Goal: Obtain resource: Obtain resource

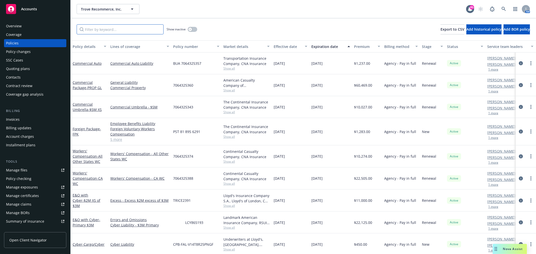
click at [124, 33] on input "Filter by keyword..." at bounding box center [120, 29] width 87 height 10
type input "5388"
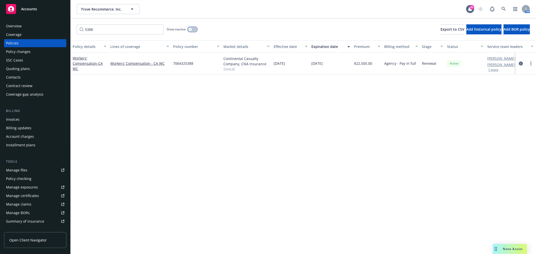
click at [191, 28] on button "button" at bounding box center [193, 29] width 10 height 5
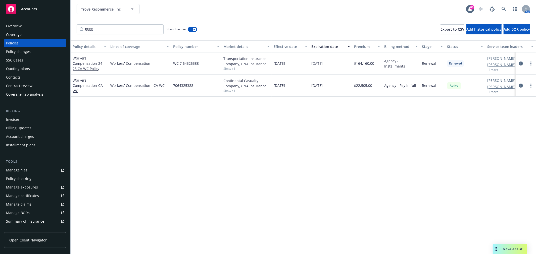
drag, startPoint x: 196, startPoint y: 84, endPoint x: 170, endPoint y: 84, distance: 26.4
click at [170, 84] on div "Workers' Compensation - CA WC Workers' Compensation - CA WC 7064325388 Continen…" at bounding box center [313, 86] width 485 height 22
click at [86, 62] on link "Workers' Compensation - 24-25 CA WC Policy" at bounding box center [88, 63] width 31 height 15
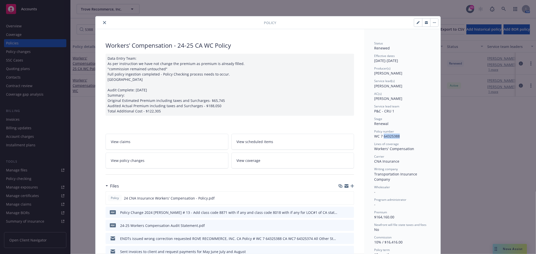
drag, startPoint x: 402, startPoint y: 135, endPoint x: 382, endPoint y: 136, distance: 20.9
click at [382, 136] on div "Policy number WC 7 64325388" at bounding box center [402, 134] width 56 height 10
copy span "64325388"
drag, startPoint x: 103, startPoint y: 21, endPoint x: 103, endPoint y: 24, distance: 2.6
click at [103, 21] on icon "close" at bounding box center [104, 22] width 3 height 3
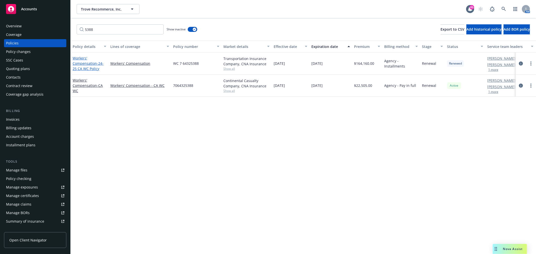
click at [88, 67] on span "- 24-25 CA WC Policy" at bounding box center [88, 66] width 31 height 10
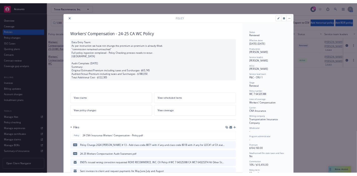
scroll to position [15, 0]
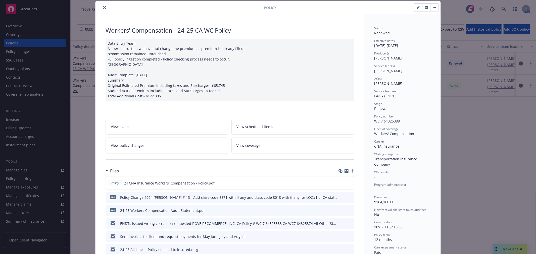
click at [346, 170] on icon "button" at bounding box center [347, 170] width 4 height 2
click at [105, 7] on button "close" at bounding box center [105, 8] width 6 height 6
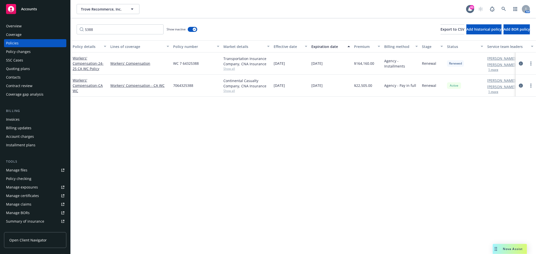
click at [29, 171] on link "Manage files" at bounding box center [35, 170] width 62 height 8
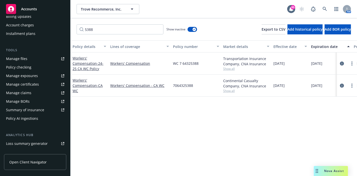
scroll to position [112, 0]
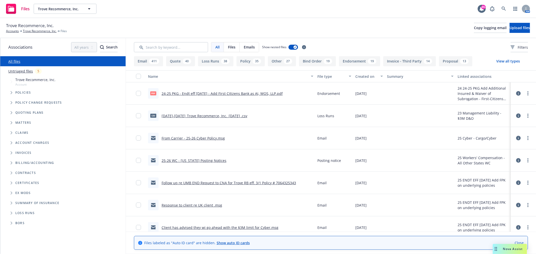
click at [23, 72] on link "Untriaged files" at bounding box center [20, 71] width 25 height 5
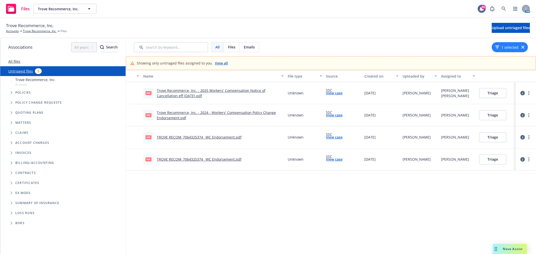
click at [200, 91] on link "Trove Recommerce, Inc. - 2025 Workers' Compensation Notice of Cancellation eff …" at bounding box center [211, 93] width 109 height 10
